Goal: Check status: Check status

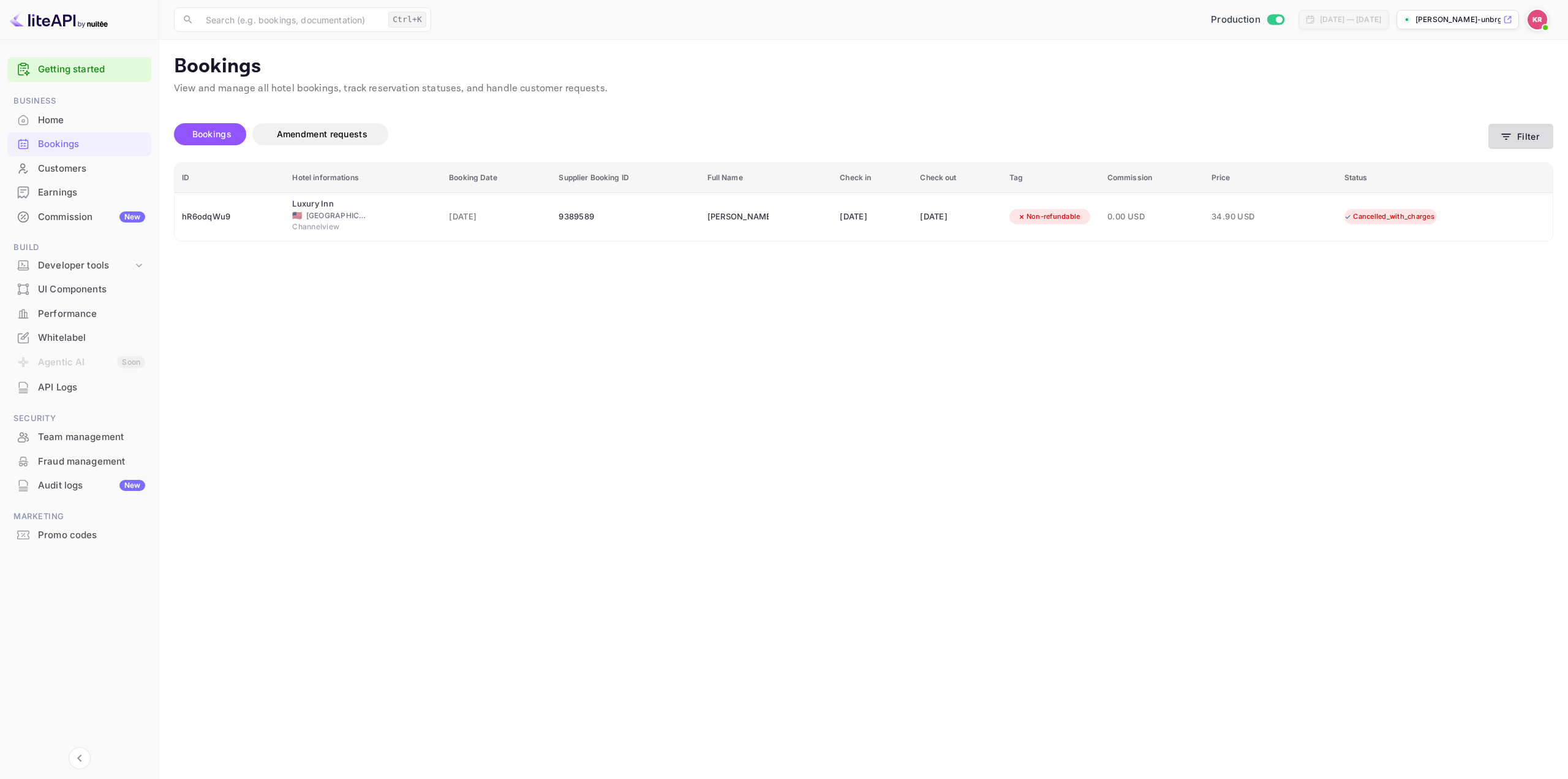
click at [1518, 130] on button "Filter" at bounding box center [1520, 136] width 65 height 25
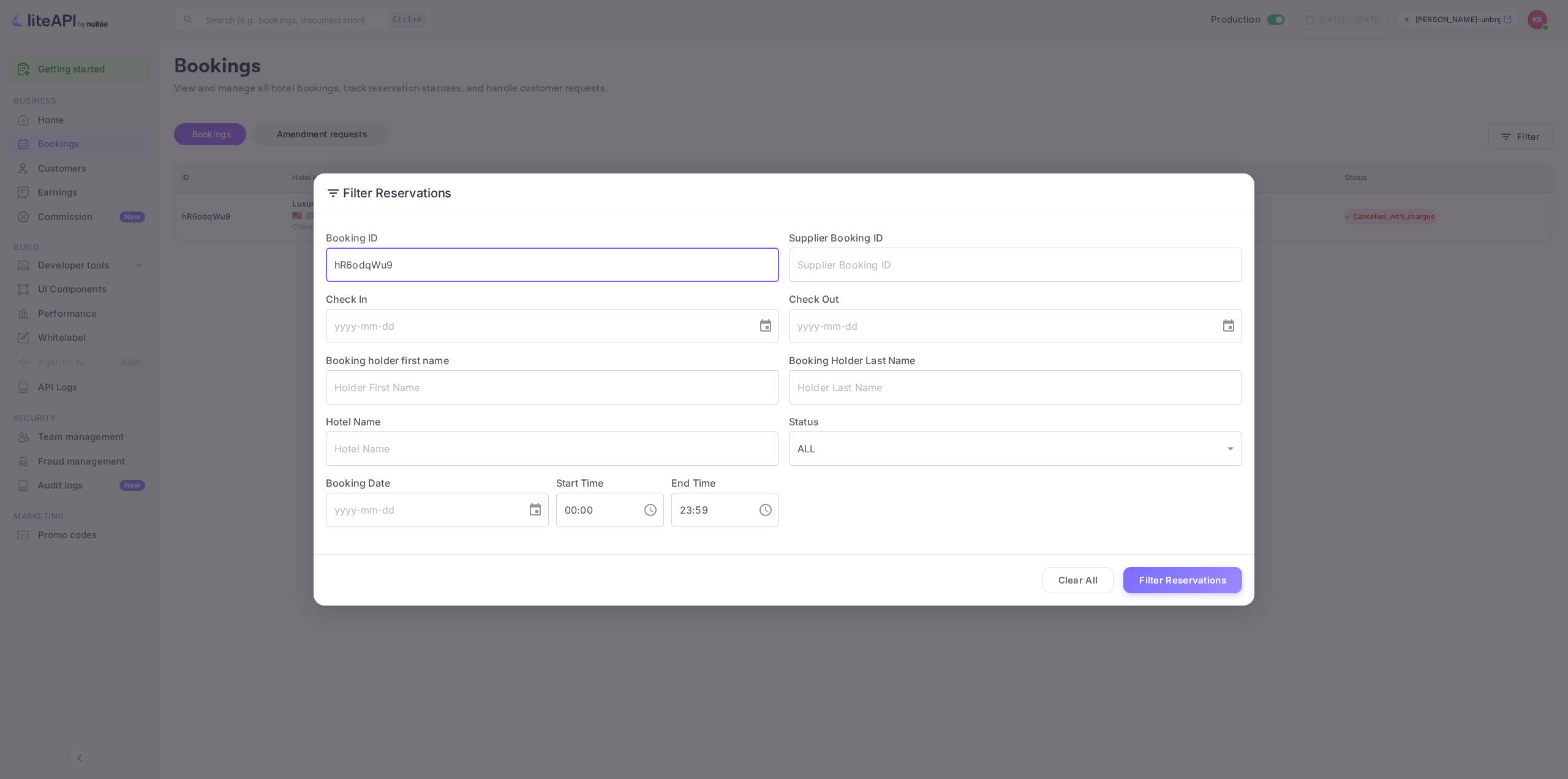
click at [602, 269] on input "hR6odqWu9" at bounding box center [552, 265] width 453 height 34
paste input "TxX5cfAmY"
drag, startPoint x: 576, startPoint y: 266, endPoint x: 135, endPoint y: 283, distance: 441.3
click at [153, 279] on div "Filter Reservations Booking ID hR6odqWu9TxX5cfAmY ​ Supplier Booking ID ​ Check…" at bounding box center [784, 389] width 1568 height 779
paste input "text"
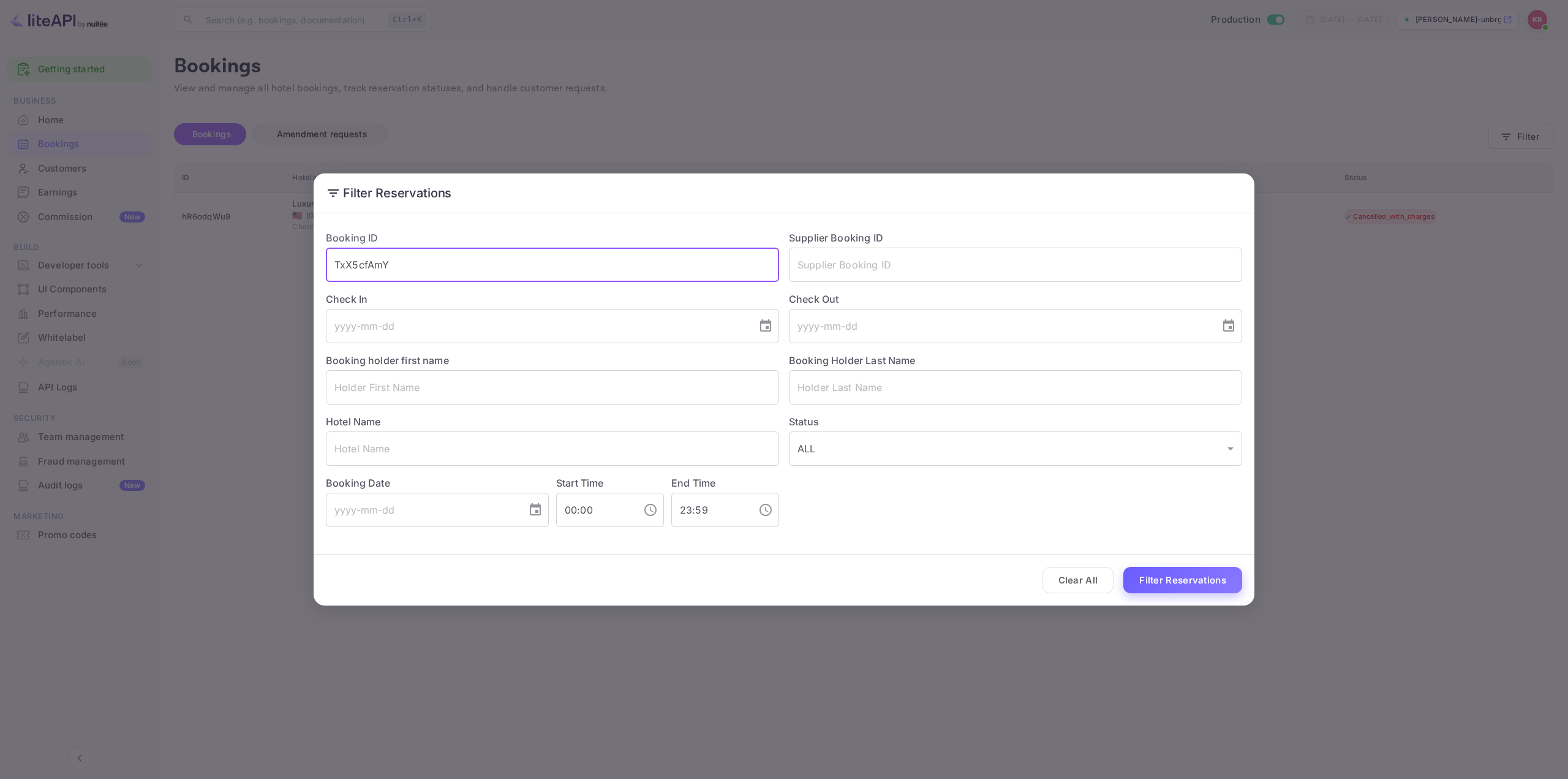
type input "TxX5cfAmY"
click at [1188, 579] on button "Filter Reservations" at bounding box center [1182, 580] width 119 height 27
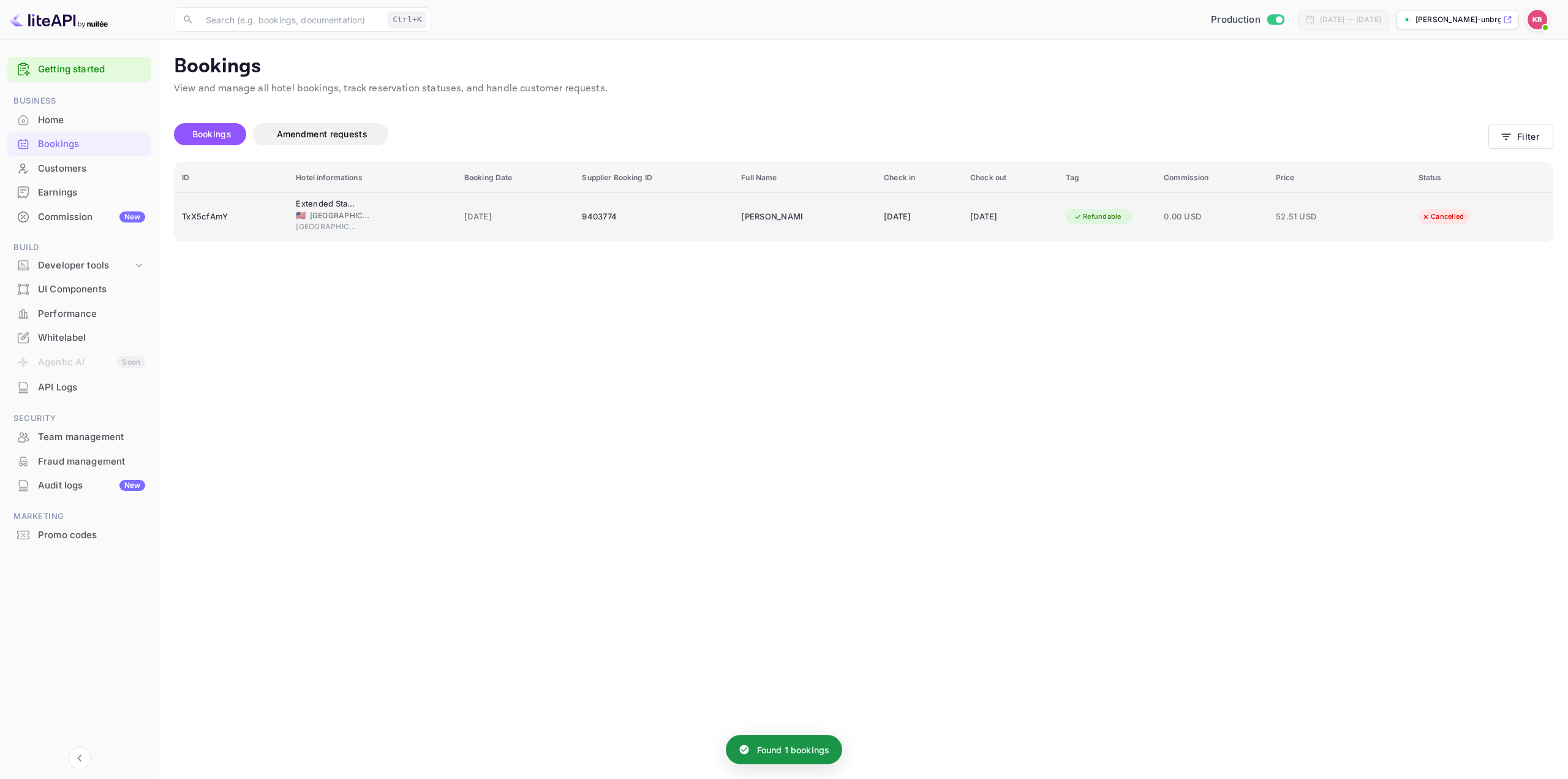
click at [962, 208] on td "[DATE]" at bounding box center [1010, 217] width 95 height 49
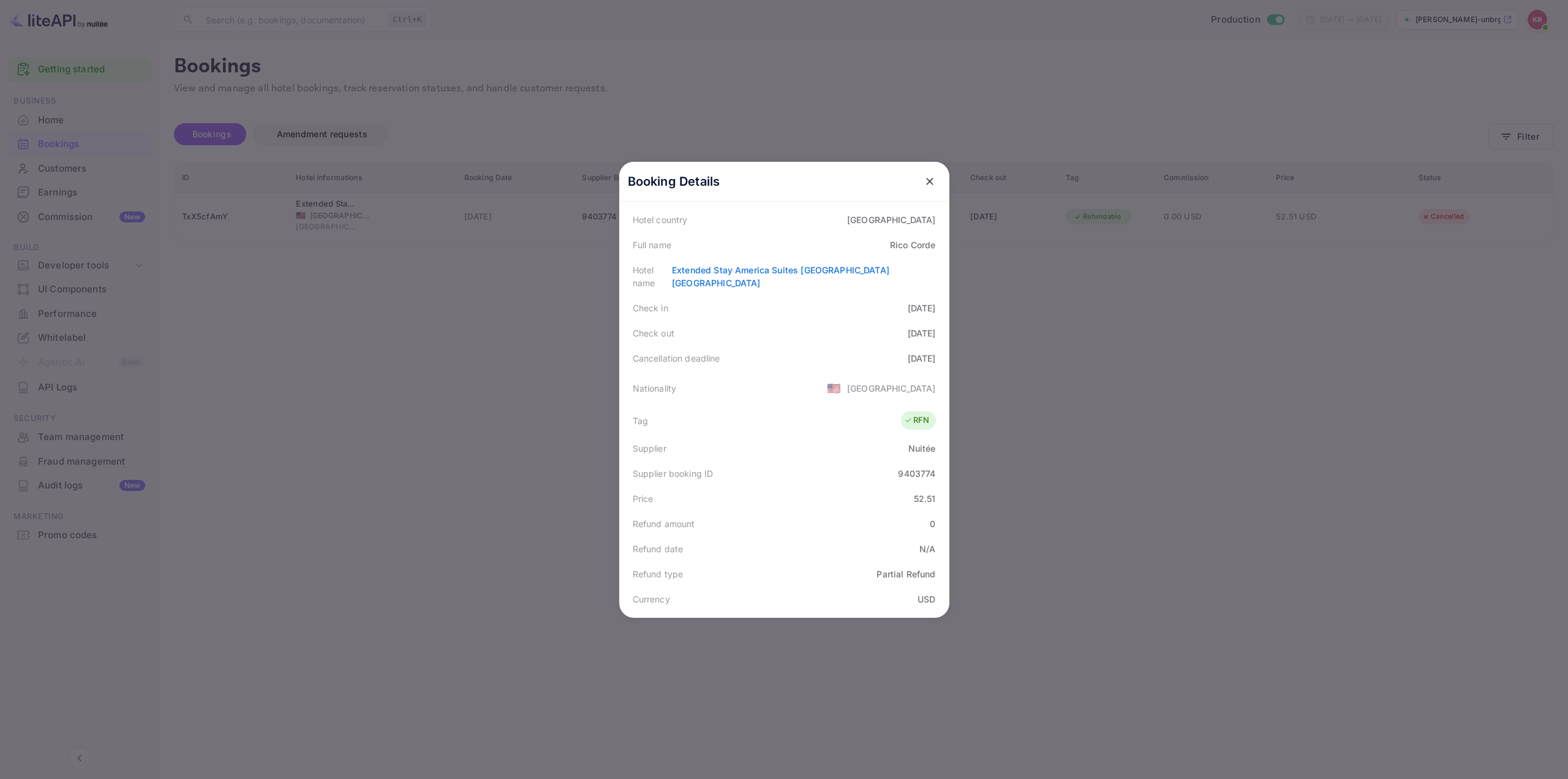
scroll to position [123, 0]
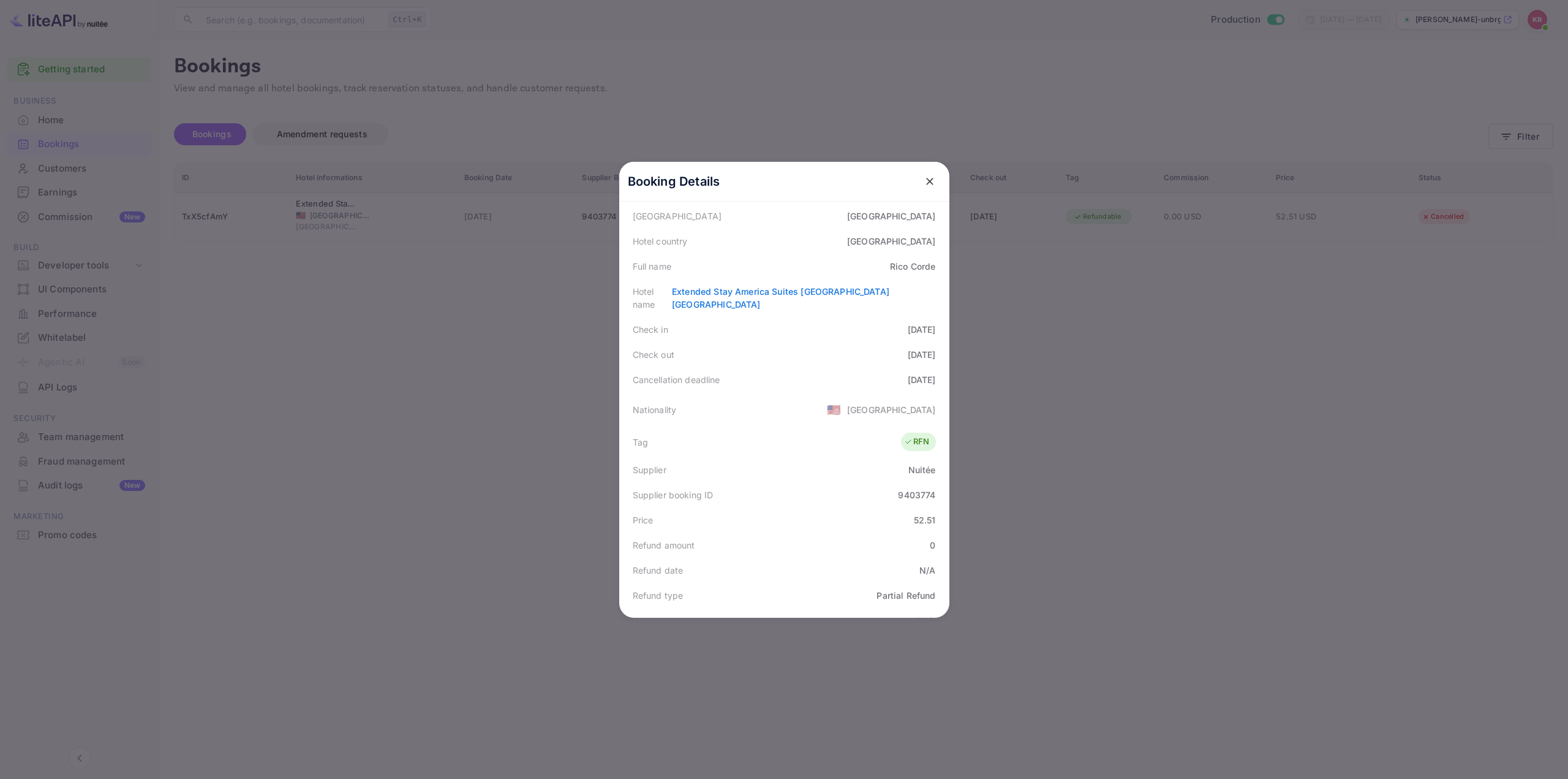
click at [921, 174] on button "close" at bounding box center [930, 182] width 22 height 22
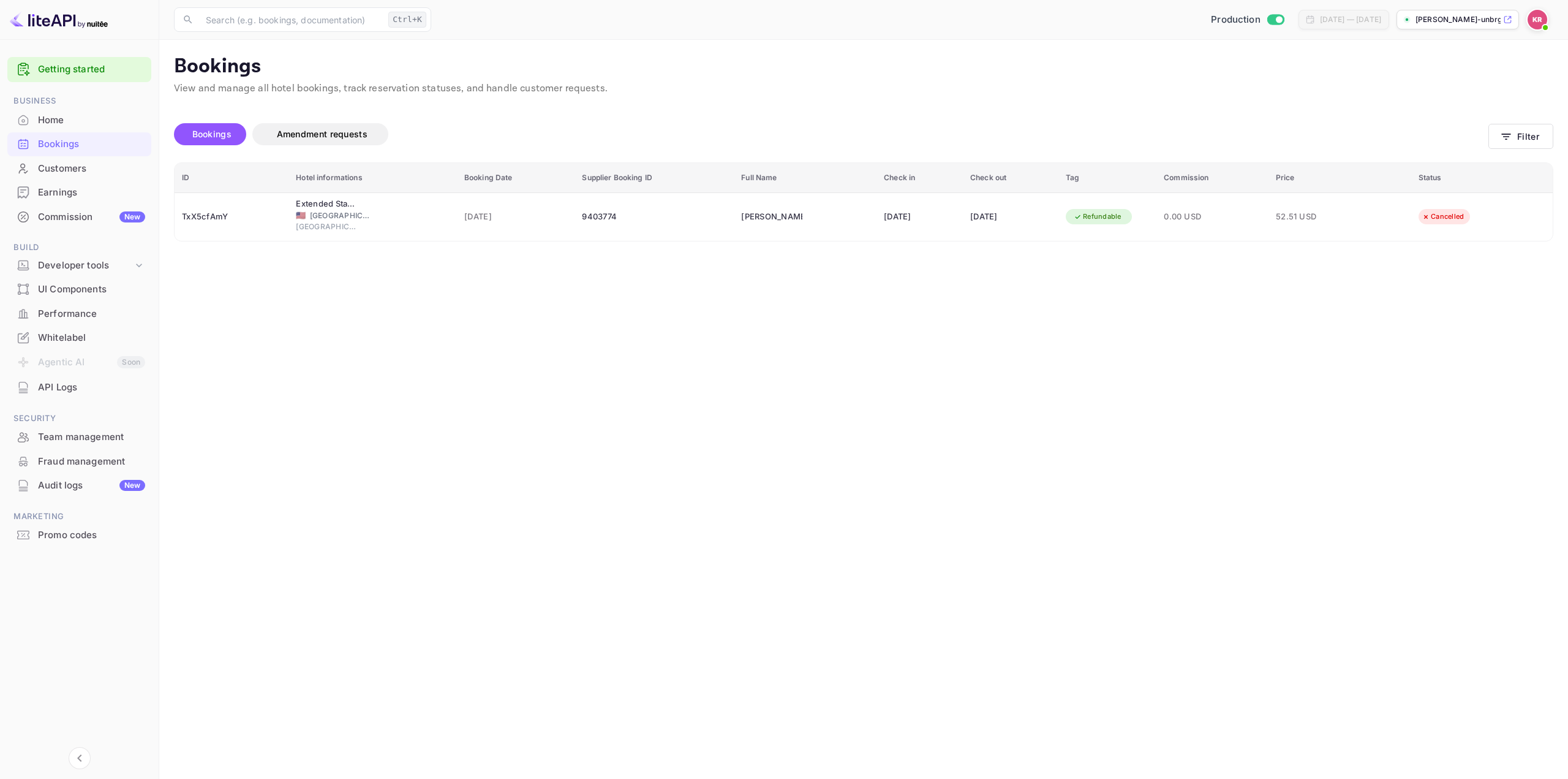
click at [793, 278] on main "Bookings View and manage all hotel bookings, track reservation statuses, and ha…" at bounding box center [863, 409] width 1408 height 739
